Goal: Task Accomplishment & Management: Manage account settings

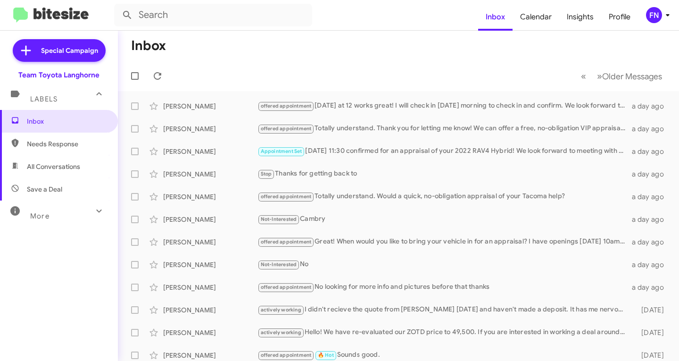
drag, startPoint x: 0, startPoint y: 0, endPoint x: 64, endPoint y: 165, distance: 176.6
click at [64, 165] on span "All Conversations" at bounding box center [53, 166] width 53 height 9
type input "in:all-conversations"
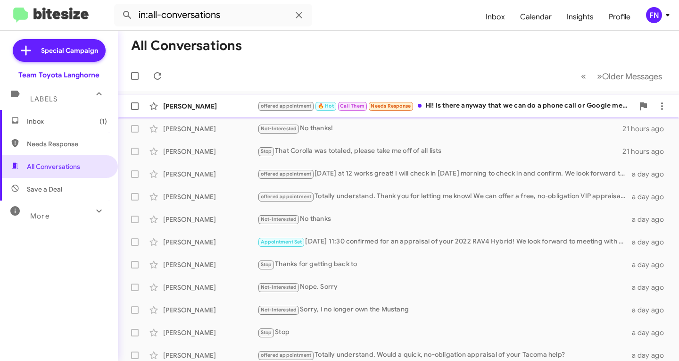
click at [197, 102] on div "[PERSON_NAME]" at bounding box center [210, 105] width 94 height 9
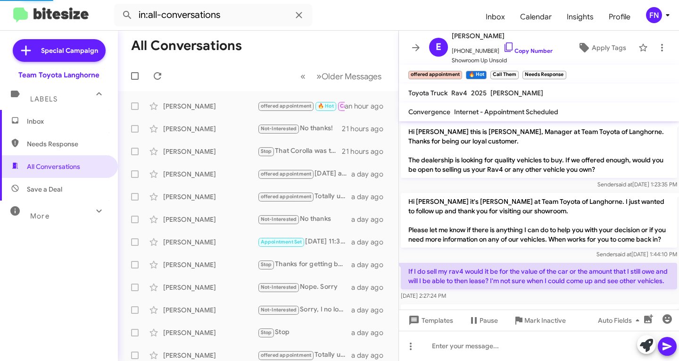
scroll to position [47, 0]
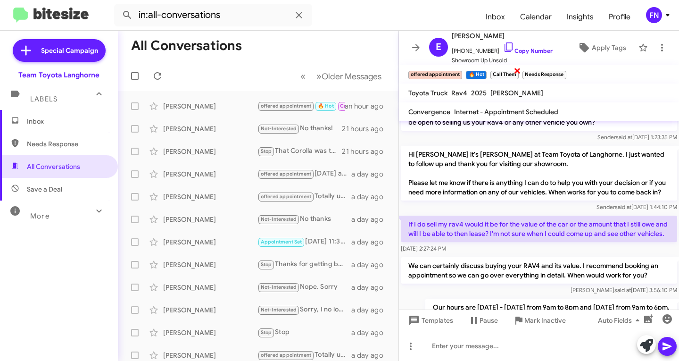
click at [519, 70] on span "×" at bounding box center [517, 70] width 8 height 11
click at [533, 71] on span "×" at bounding box center [532, 70] width 8 height 11
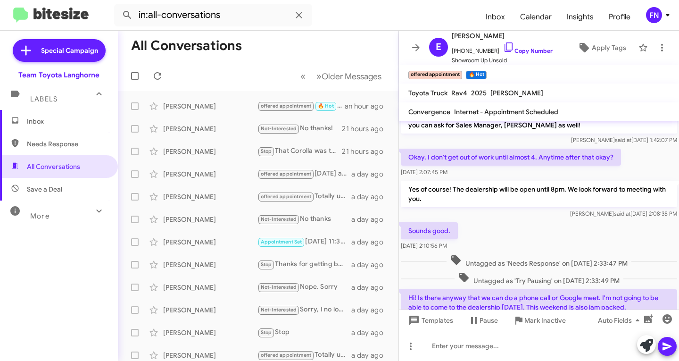
scroll to position [612, 0]
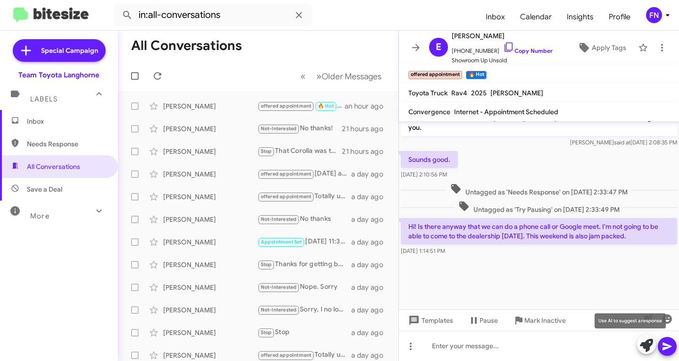
click at [643, 341] on icon at bounding box center [646, 344] width 13 height 13
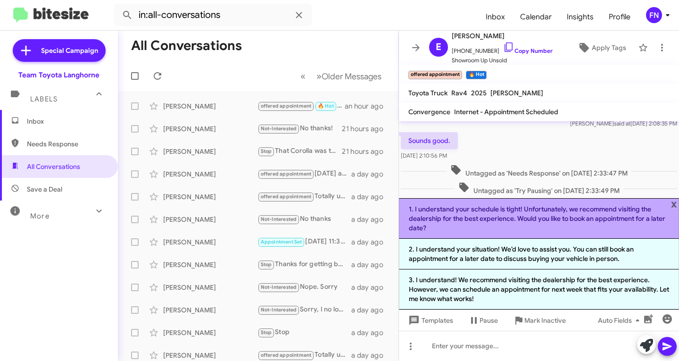
click at [474, 223] on li "1. I understand your schedule is tight! Unfortunately, we recommend visiting th…" at bounding box center [539, 218] width 280 height 41
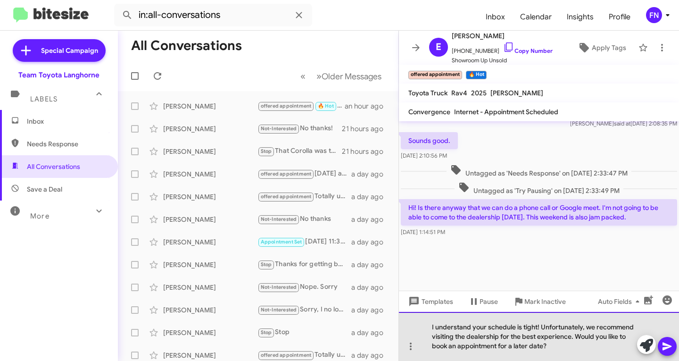
click at [573, 338] on div "I understand your schedule is tight! Unfortunately, we recommend visiting the d…" at bounding box center [539, 336] width 280 height 49
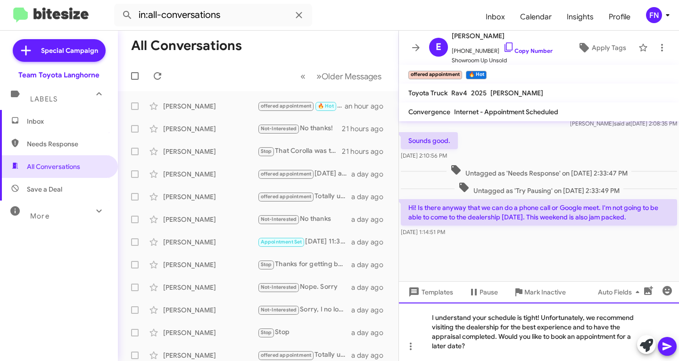
click at [460, 345] on div "I understand your schedule is tight! Unfortunately, we recommend visiting the d…" at bounding box center [539, 331] width 280 height 58
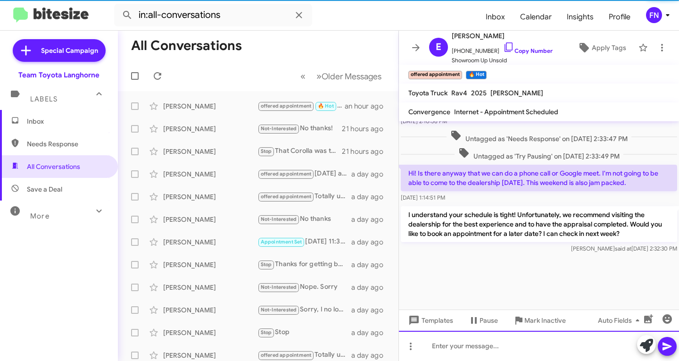
scroll to position [666, 0]
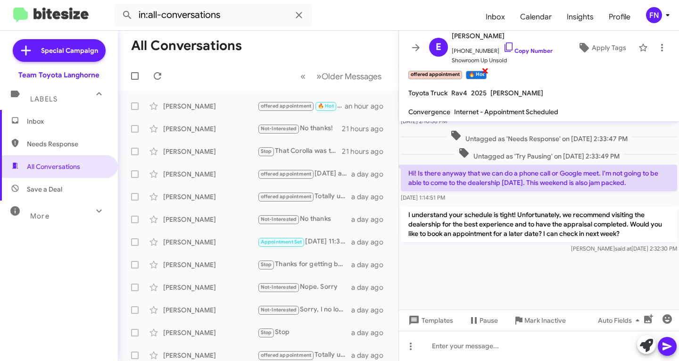
click at [486, 73] on span "×" at bounding box center [485, 70] width 8 height 11
click at [74, 104] on mat-expansion-panel-header "Labels" at bounding box center [59, 95] width 118 height 30
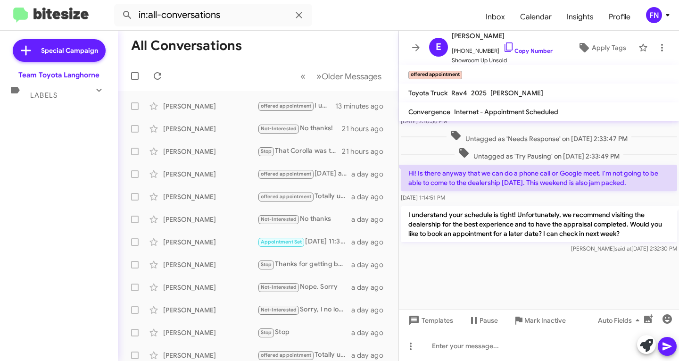
click at [70, 98] on div "Labels" at bounding box center [50, 90] width 84 height 17
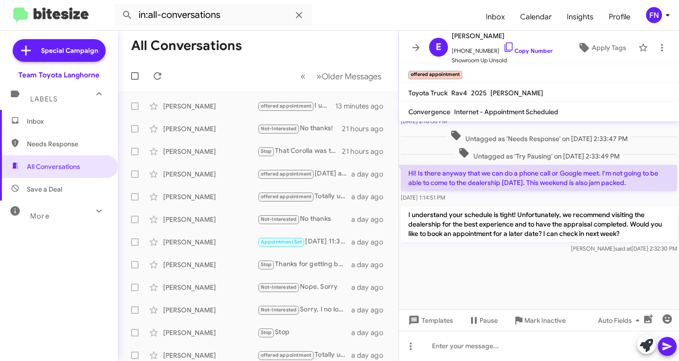
click at [69, 112] on span "Inbox" at bounding box center [59, 121] width 118 height 23
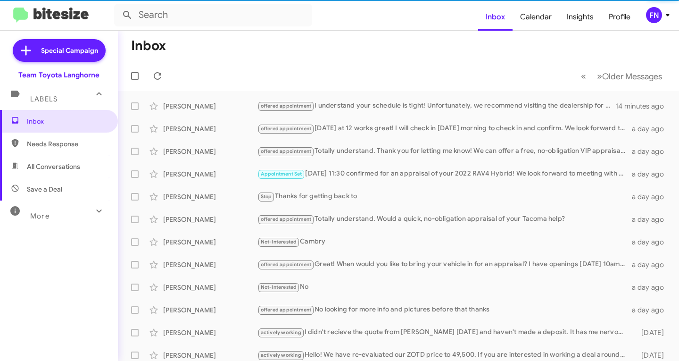
click at [71, 165] on span "All Conversations" at bounding box center [53, 166] width 53 height 9
type input "in:all-conversations"
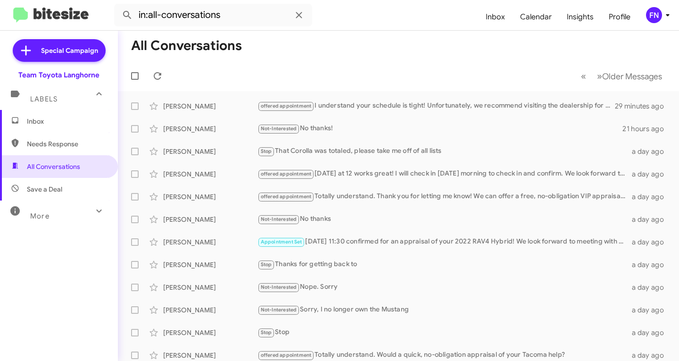
click at [72, 124] on span "Inbox" at bounding box center [67, 120] width 80 height 9
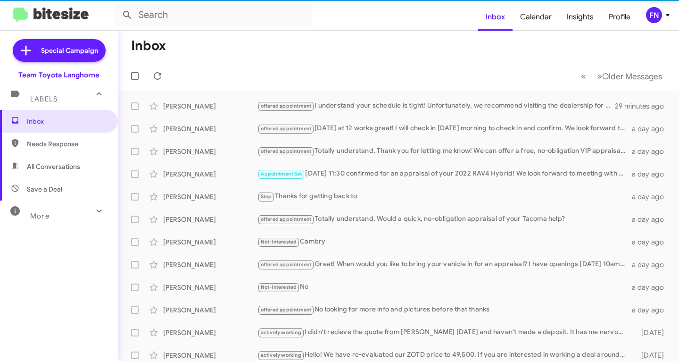
click at [72, 165] on span "All Conversations" at bounding box center [53, 166] width 53 height 9
type input "in:all-conversations"
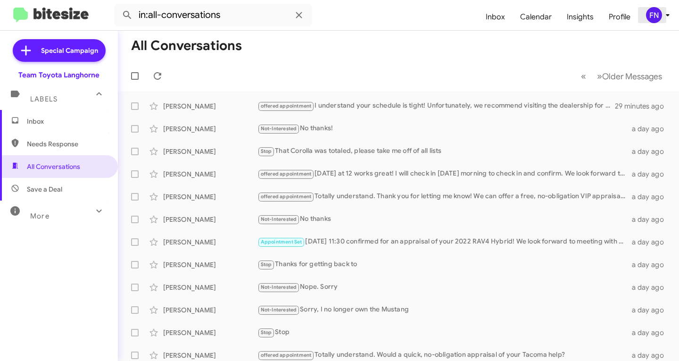
click at [658, 15] on div "FN" at bounding box center [654, 15] width 16 height 16
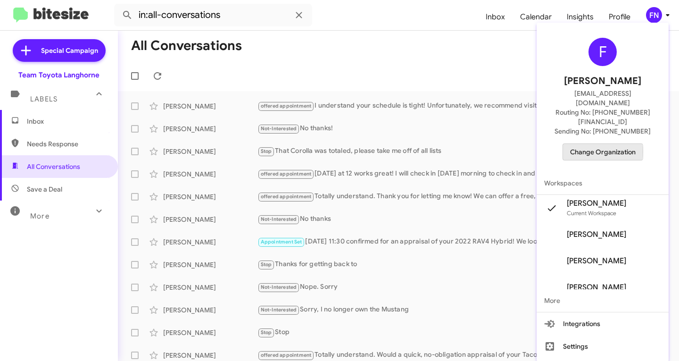
click at [599, 144] on span "Change Organization" at bounding box center [603, 152] width 66 height 16
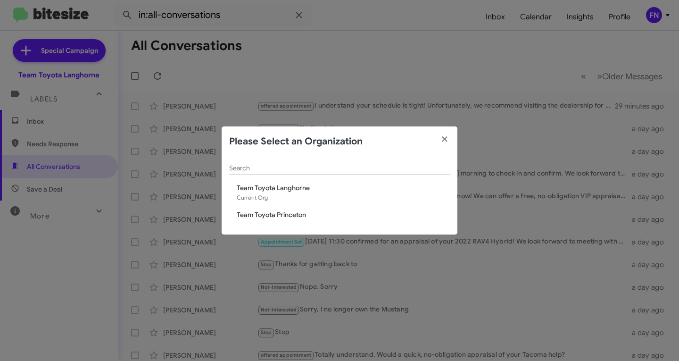
click at [260, 213] on span "Team Toyota Princeton" at bounding box center [343, 214] width 213 height 9
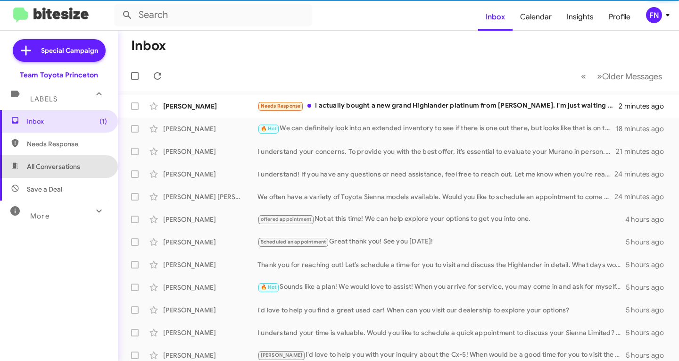
click at [62, 165] on span "All Conversations" at bounding box center [53, 166] width 53 height 9
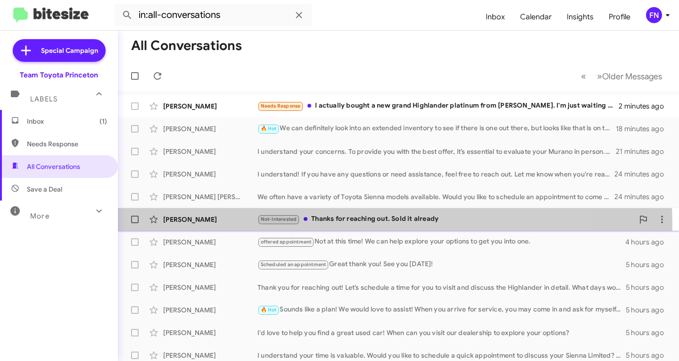
click at [332, 223] on div "Not-Interested Thanks for reaching out. Sold it already" at bounding box center [445, 219] width 376 height 11
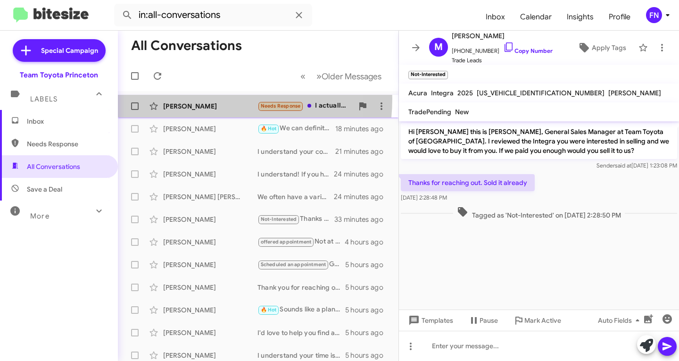
click at [198, 99] on div "[PERSON_NAME] Needs Response I actually bought a new grand Highlander platinum …" at bounding box center [257, 106] width 265 height 19
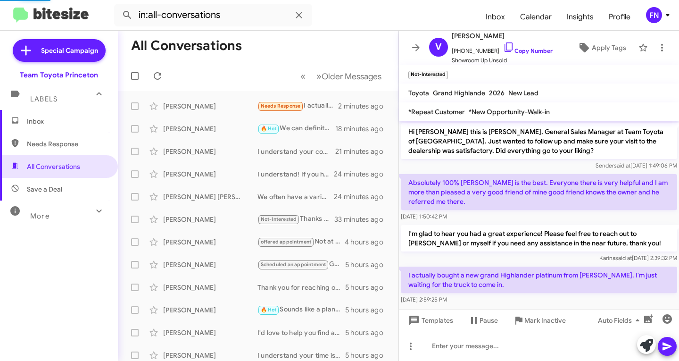
scroll to position [6, 0]
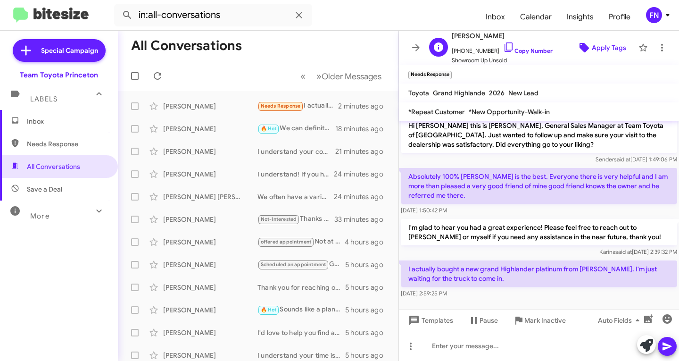
click at [594, 43] on span "Apply Tags" at bounding box center [609, 47] width 34 height 17
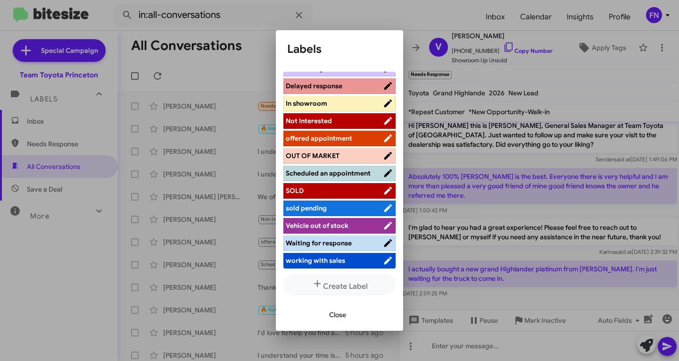
click at [318, 260] on span "working with sales" at bounding box center [315, 260] width 59 height 8
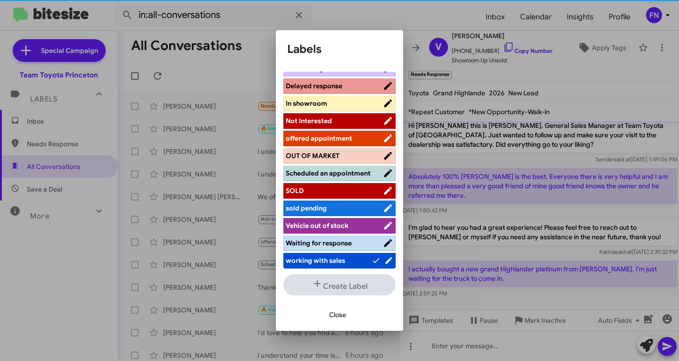
scroll to position [141, 0]
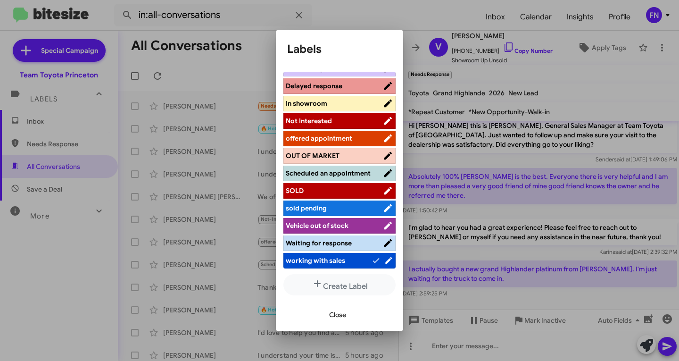
click at [333, 323] on div "Close" at bounding box center [339, 314] width 105 height 32
click at [338, 317] on span "Close" at bounding box center [337, 314] width 17 height 17
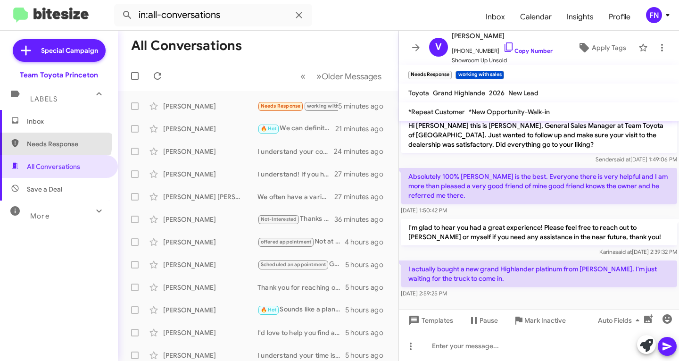
click at [42, 141] on span "Needs Response" at bounding box center [67, 143] width 80 height 9
type input "in:needs-response"
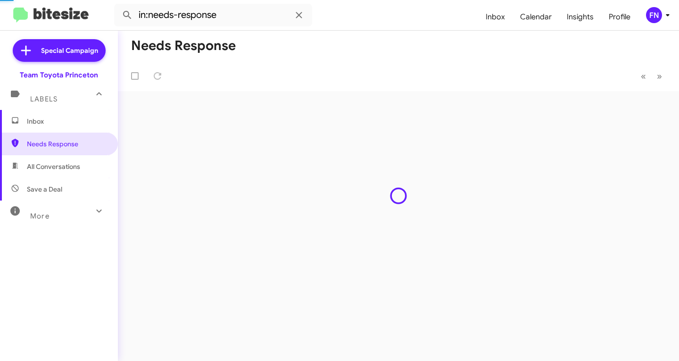
click at [44, 123] on span "Inbox" at bounding box center [67, 120] width 80 height 9
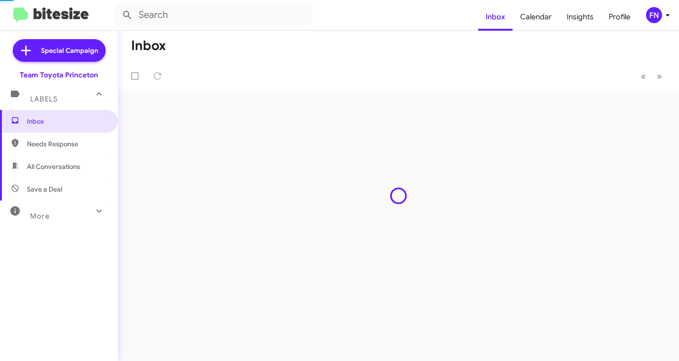
click at [54, 173] on span "All Conversations" at bounding box center [59, 166] width 118 height 23
type input "in:all-conversations"
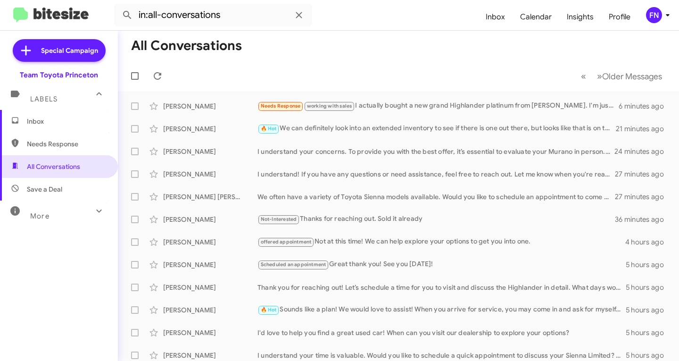
click at [170, 92] on mat-action-list "[PERSON_NAME] Needs Response working with sales I actually bought a new grand H…" at bounding box center [398, 319] width 561 height 456
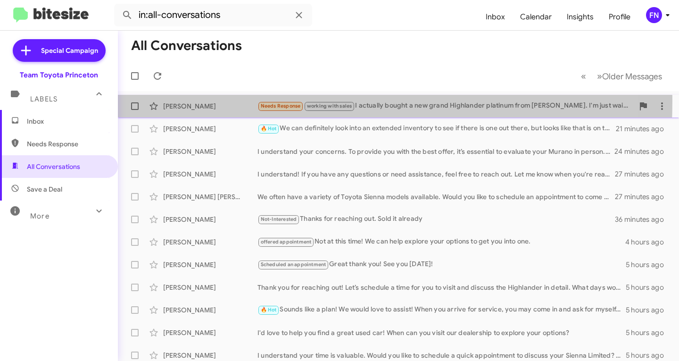
click at [176, 100] on div "[PERSON_NAME] Needs Response working with sales I actually bought a new grand H…" at bounding box center [398, 106] width 546 height 19
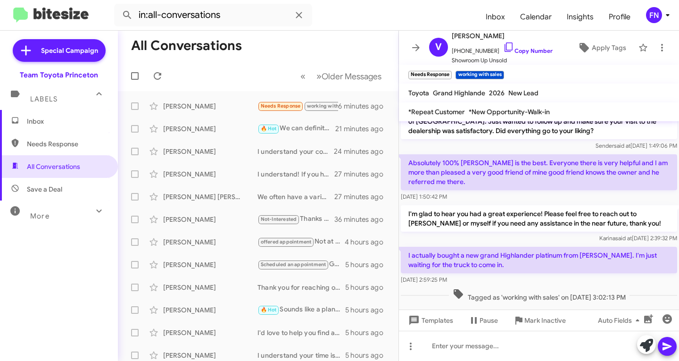
scroll to position [26, 0]
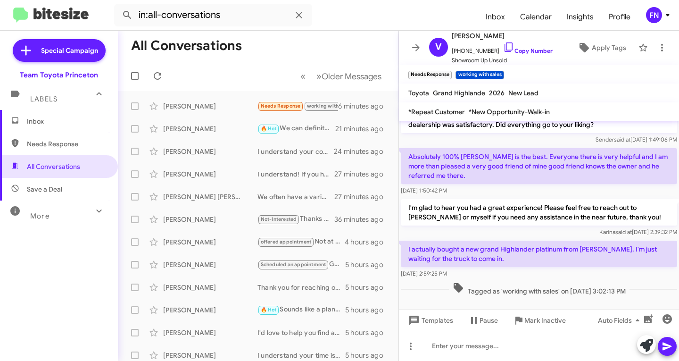
click at [654, 14] on div "FN" at bounding box center [654, 15] width 16 height 16
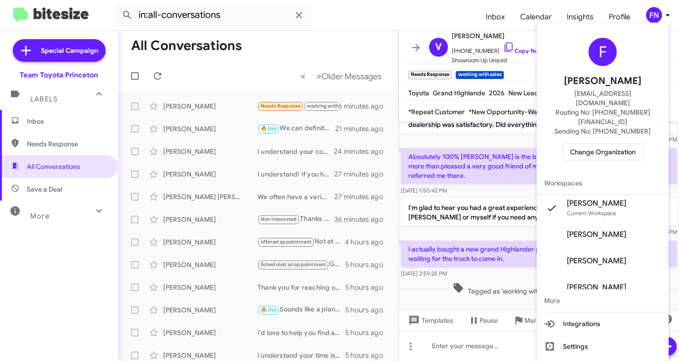
click at [658, 7] on div at bounding box center [339, 180] width 679 height 361
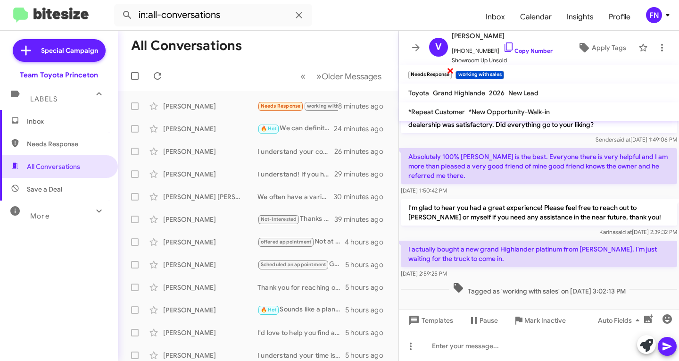
click at [450, 73] on span "×" at bounding box center [450, 70] width 8 height 11
